Goal: Task Accomplishment & Management: Use online tool/utility

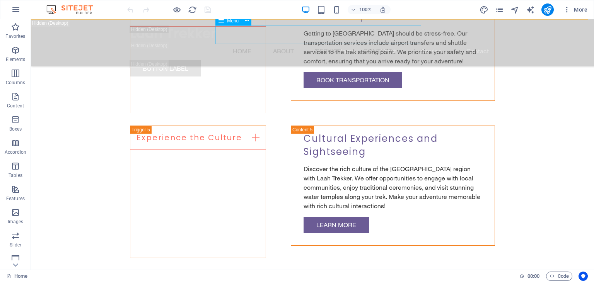
scroll to position [8783, 0]
